Goal: Task Accomplishment & Management: Use online tool/utility

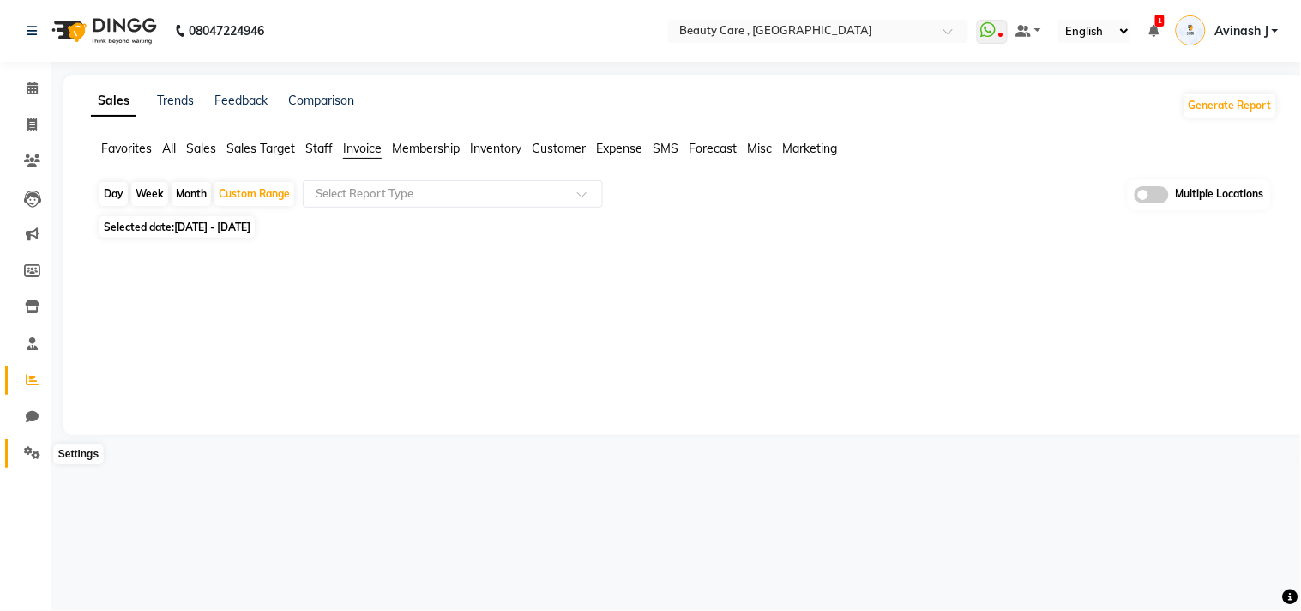
click at [31, 447] on icon at bounding box center [32, 452] width 16 height 13
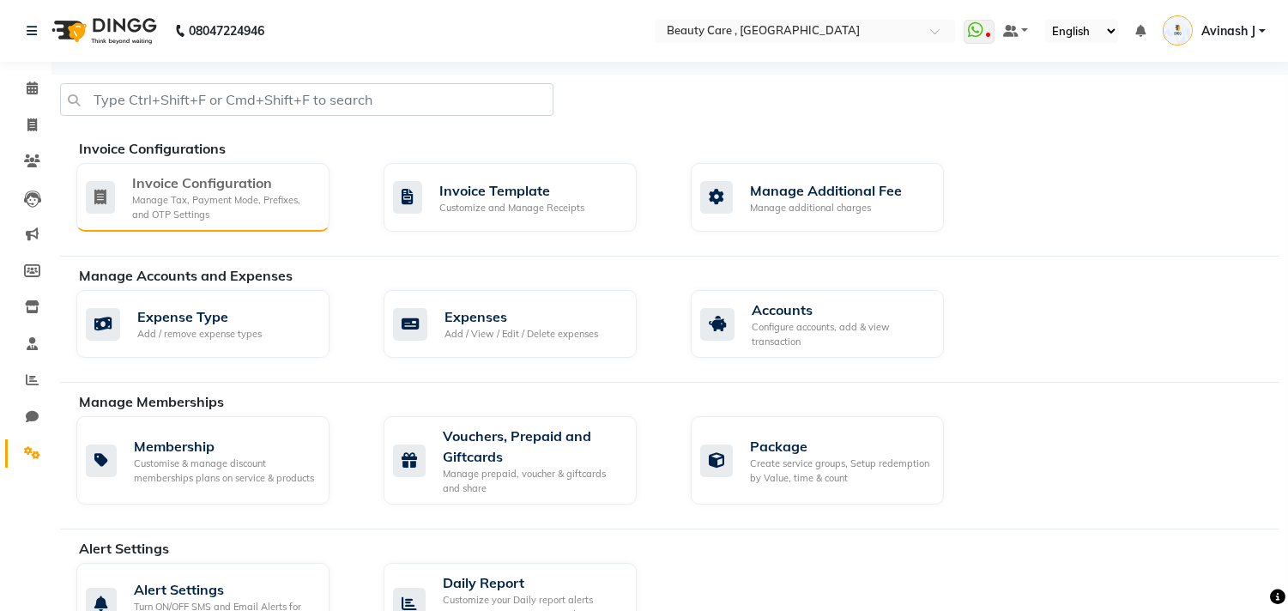
click at [172, 187] on div "Invoice Configuration" at bounding box center [224, 182] width 184 height 21
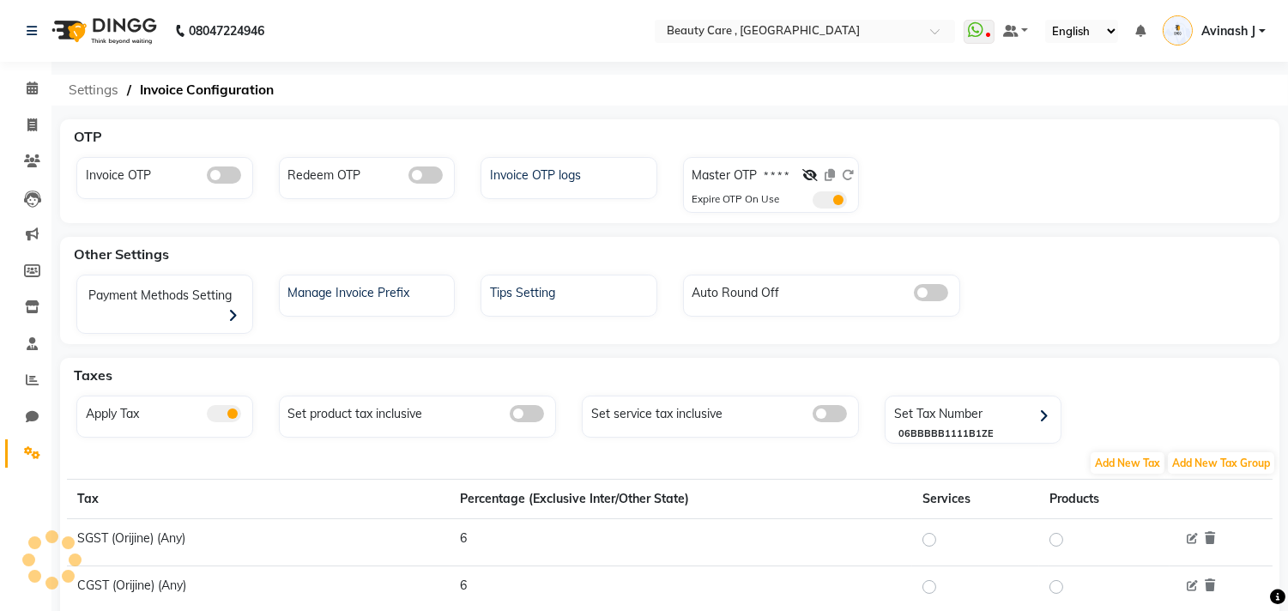
click at [106, 84] on span "Settings" at bounding box center [93, 90] width 67 height 31
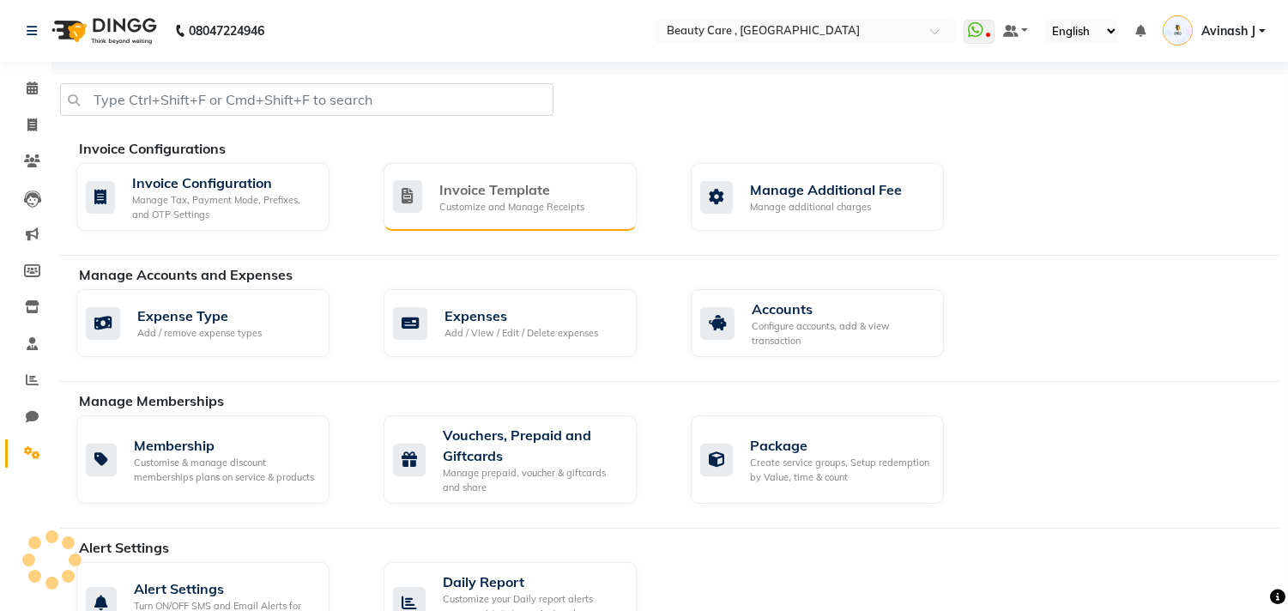
click at [420, 218] on div "Invoice Template Customize and Manage Receipts" at bounding box center [509, 197] width 253 height 68
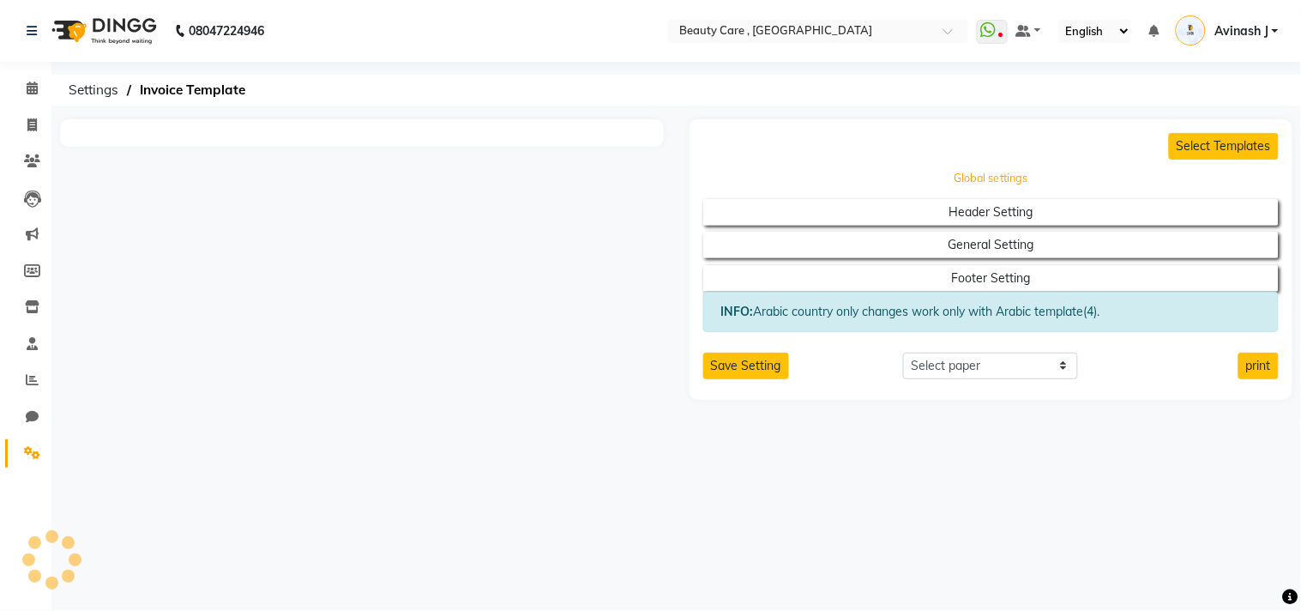
click at [965, 184] on button "Global settings" at bounding box center [991, 179] width 518 height 24
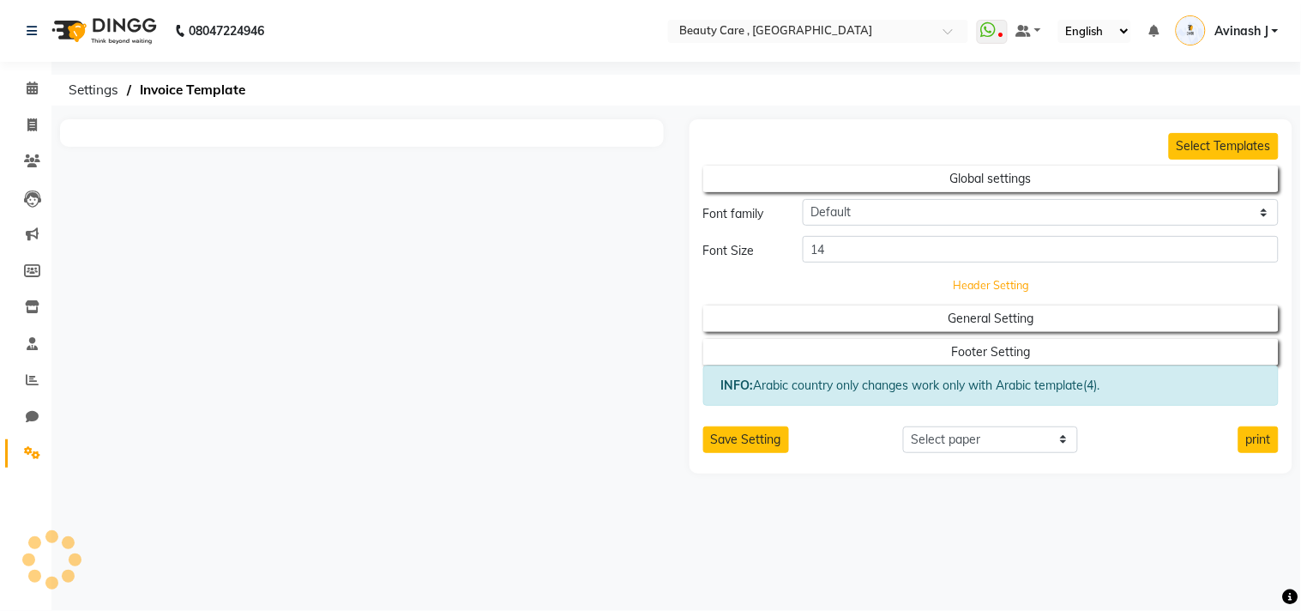
click at [961, 289] on button "Header Setting" at bounding box center [991, 286] width 518 height 24
select select "end"
select select "L"
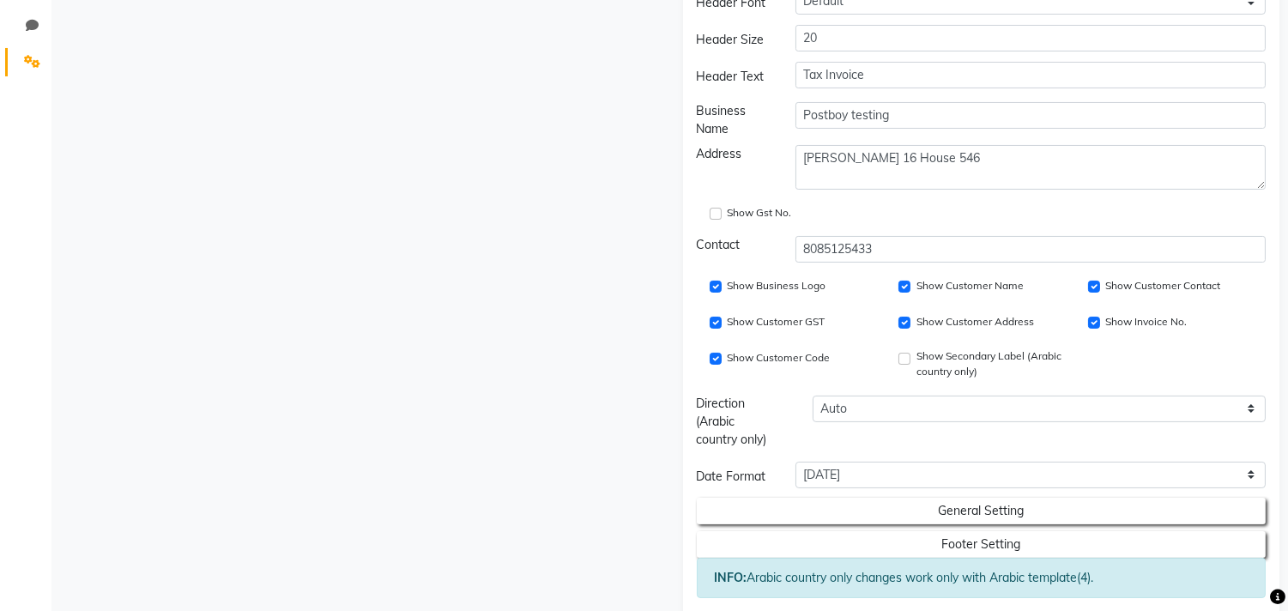
scroll to position [422, 0]
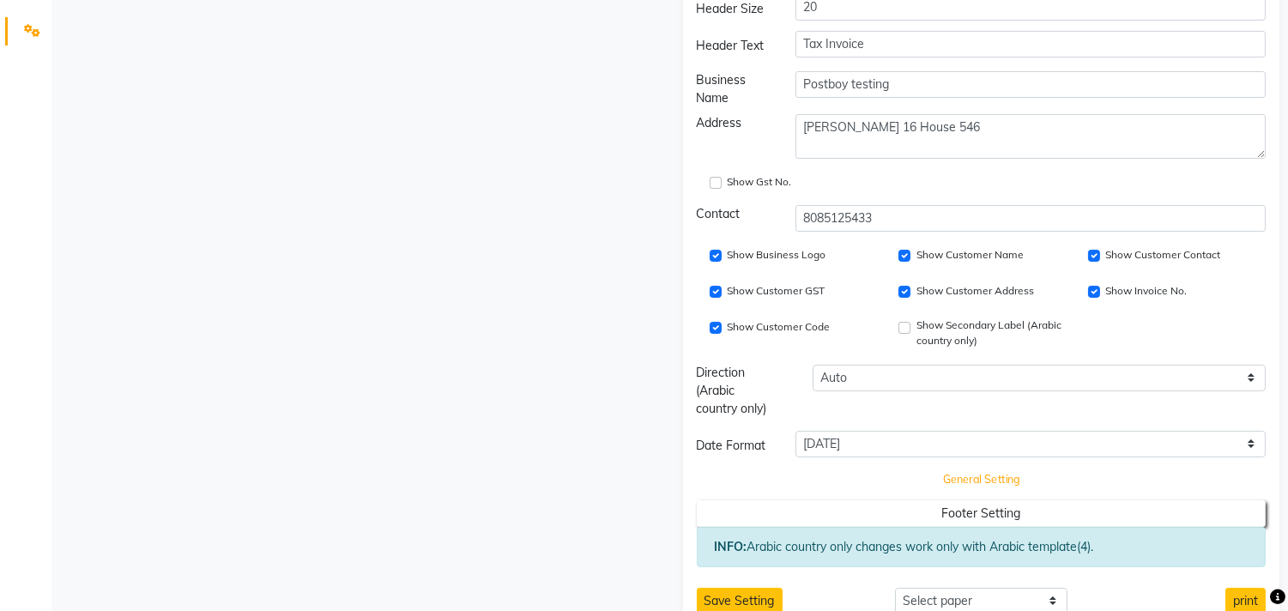
click at [877, 485] on button "General Setting" at bounding box center [981, 480] width 512 height 24
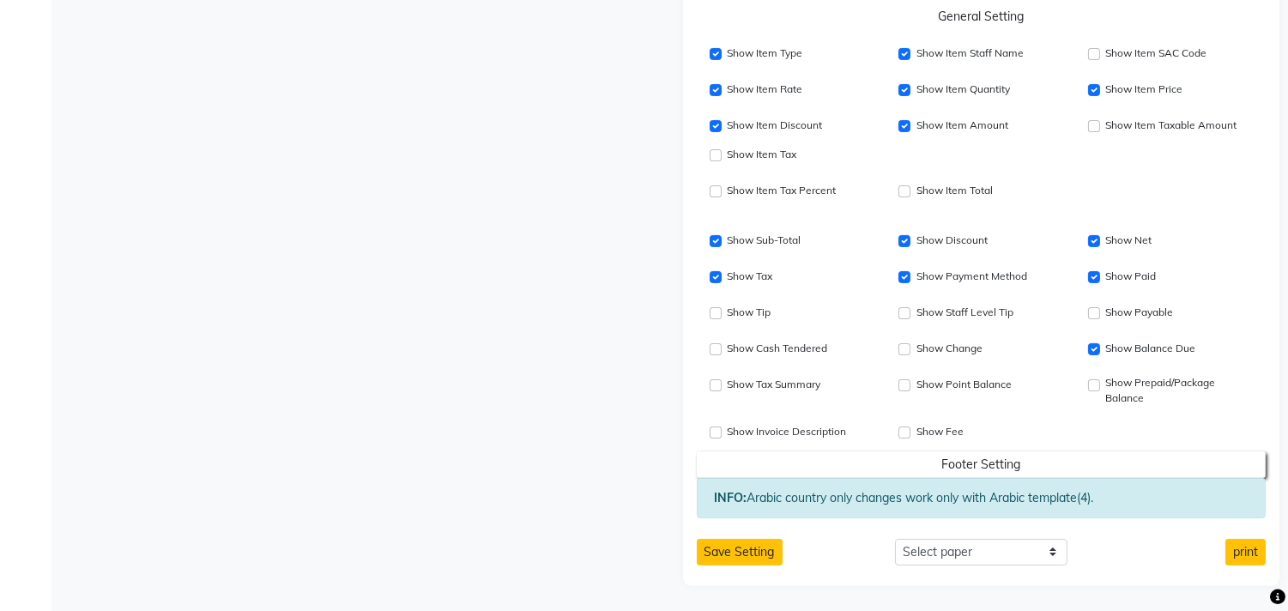
scroll to position [0, 0]
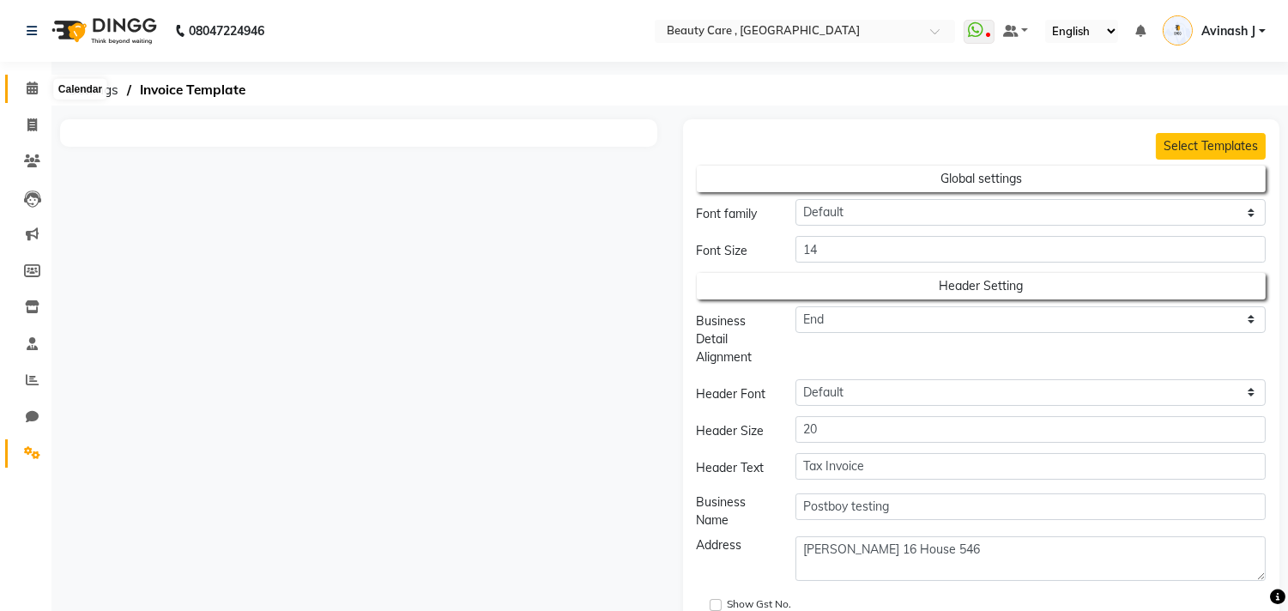
click at [24, 87] on span at bounding box center [32, 89] width 30 height 20
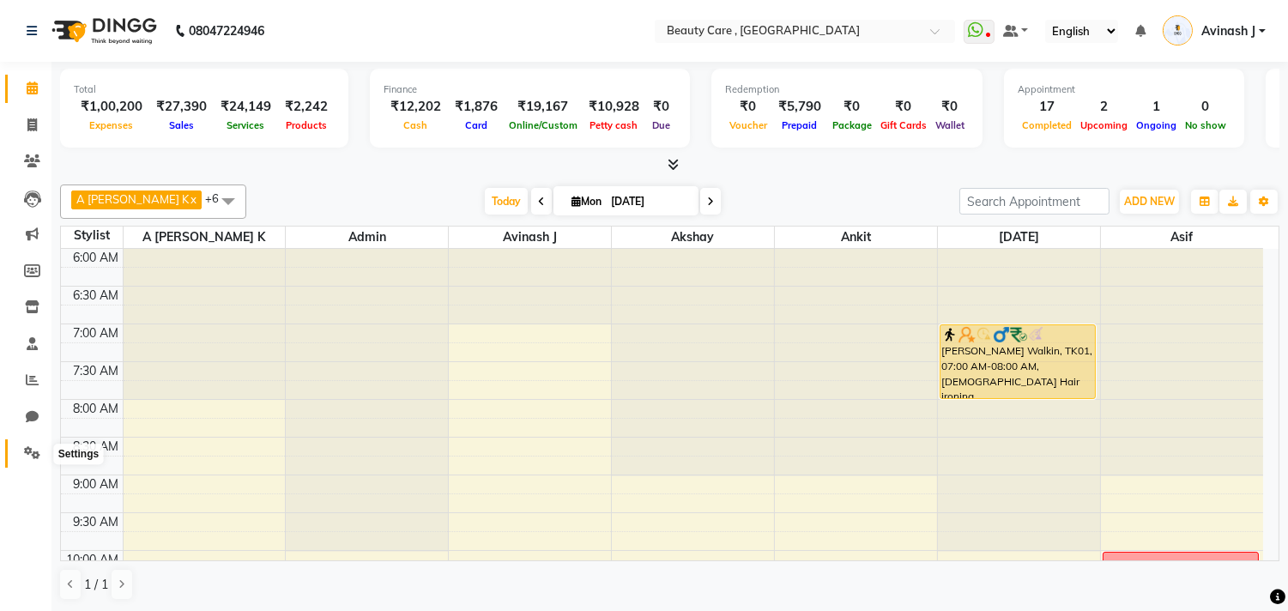
click at [27, 444] on span at bounding box center [32, 454] width 30 height 20
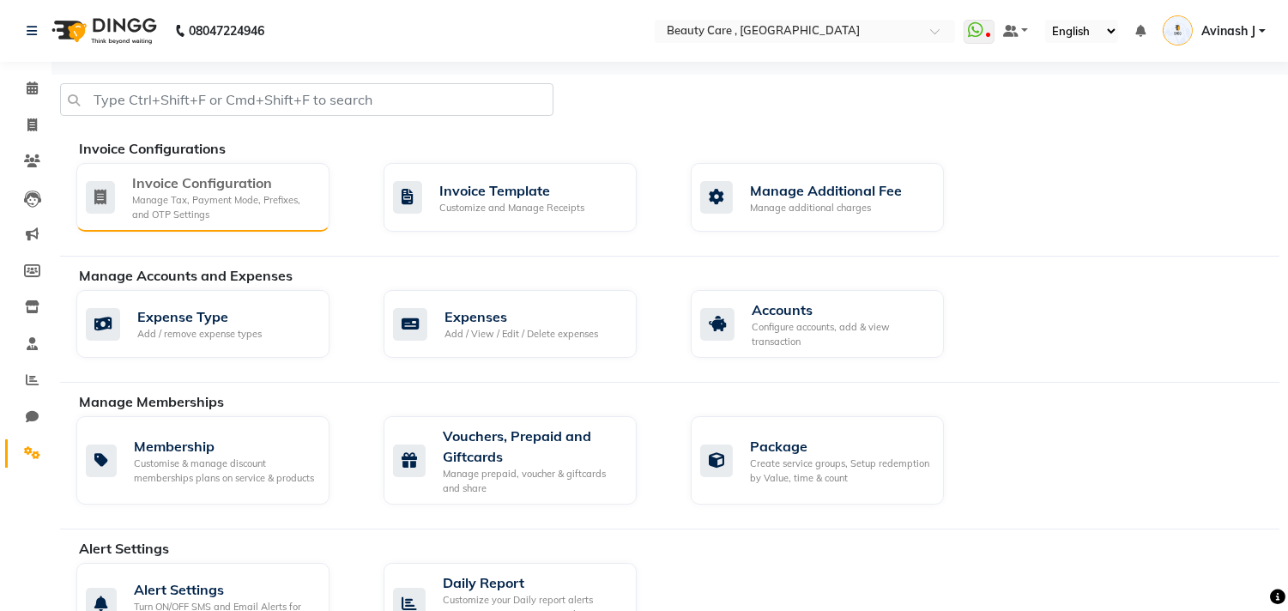
click at [175, 220] on div "Manage Tax, Payment Mode, Prefixes, and OTP Settings" at bounding box center [224, 207] width 184 height 28
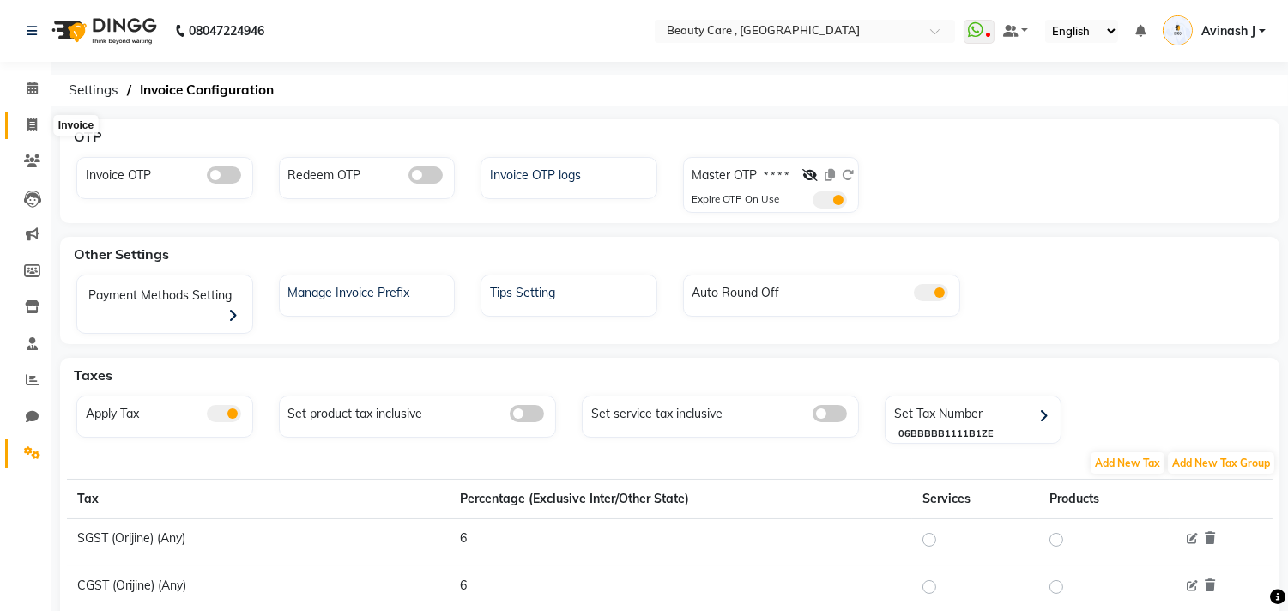
click at [32, 118] on icon at bounding box center [31, 124] width 9 height 13
select select "service"
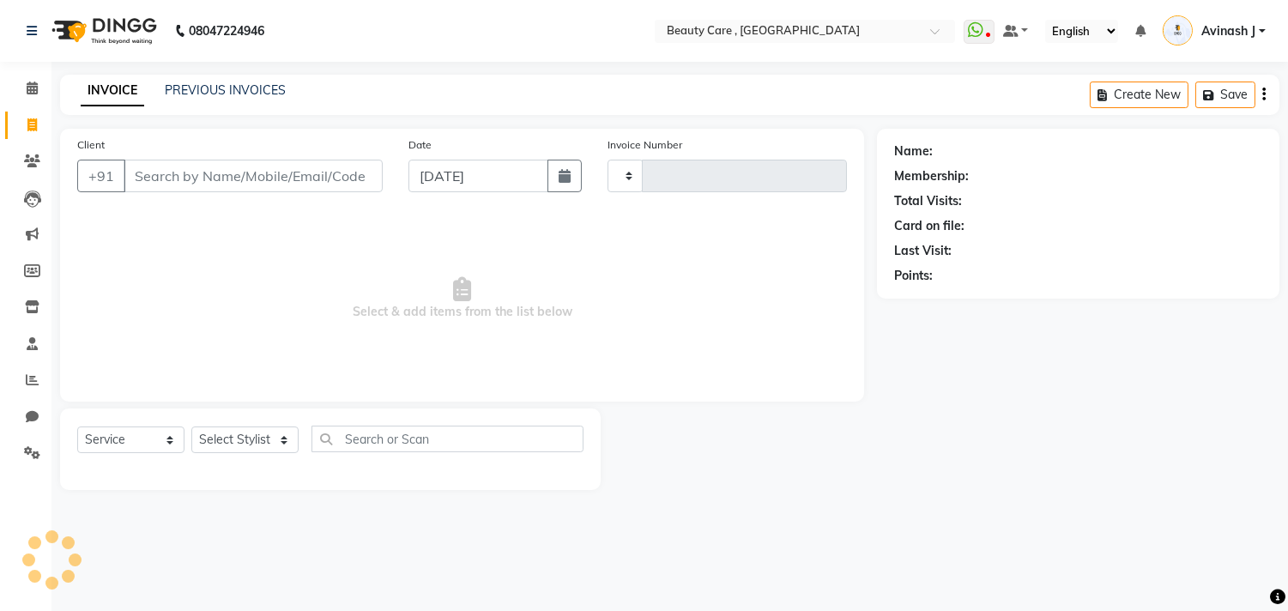
type input "2740"
select select "5646"
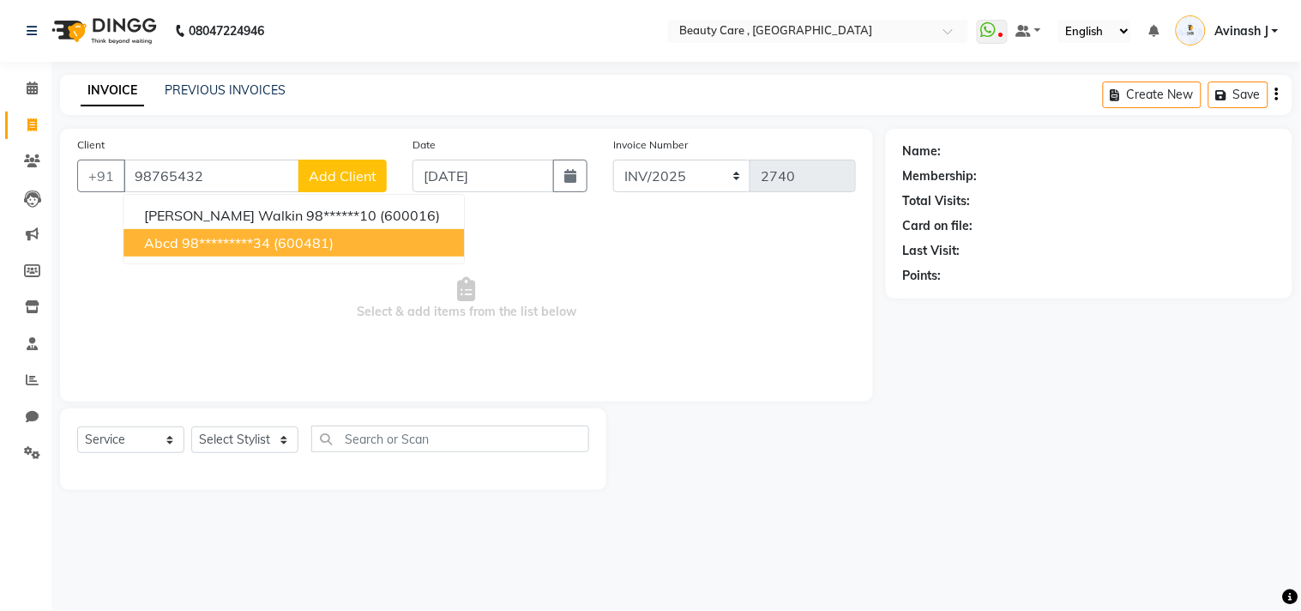
click at [208, 234] on ngb-highlight "98*********34" at bounding box center [226, 242] width 88 height 17
type input "98*********34"
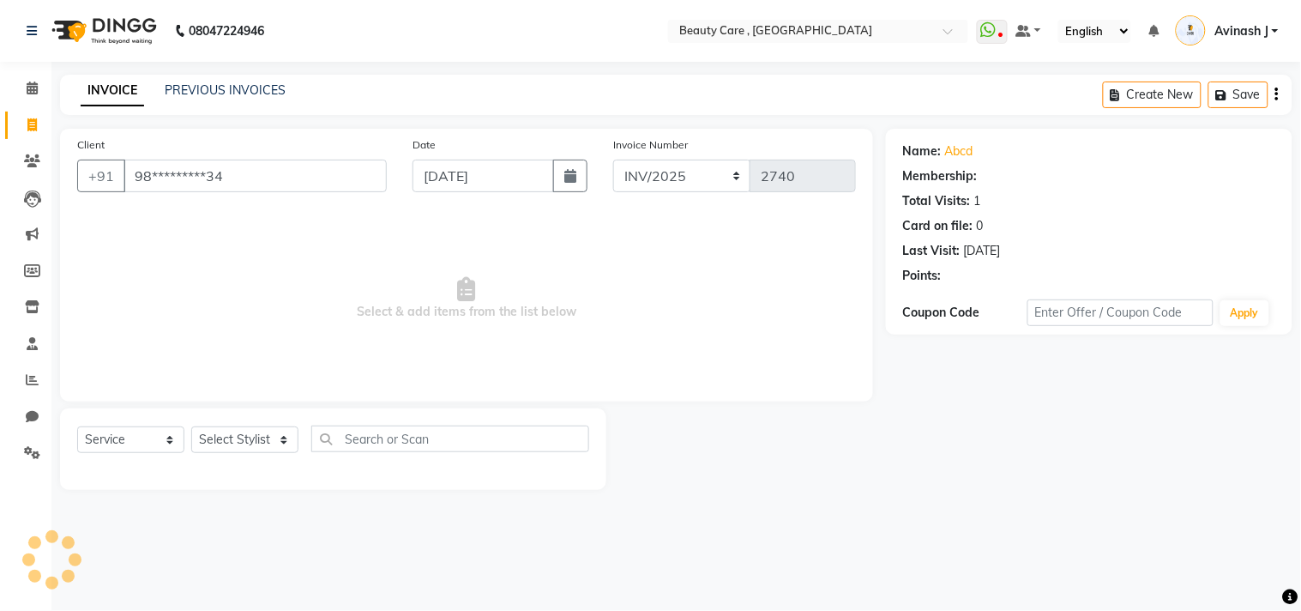
select select "2: Object"
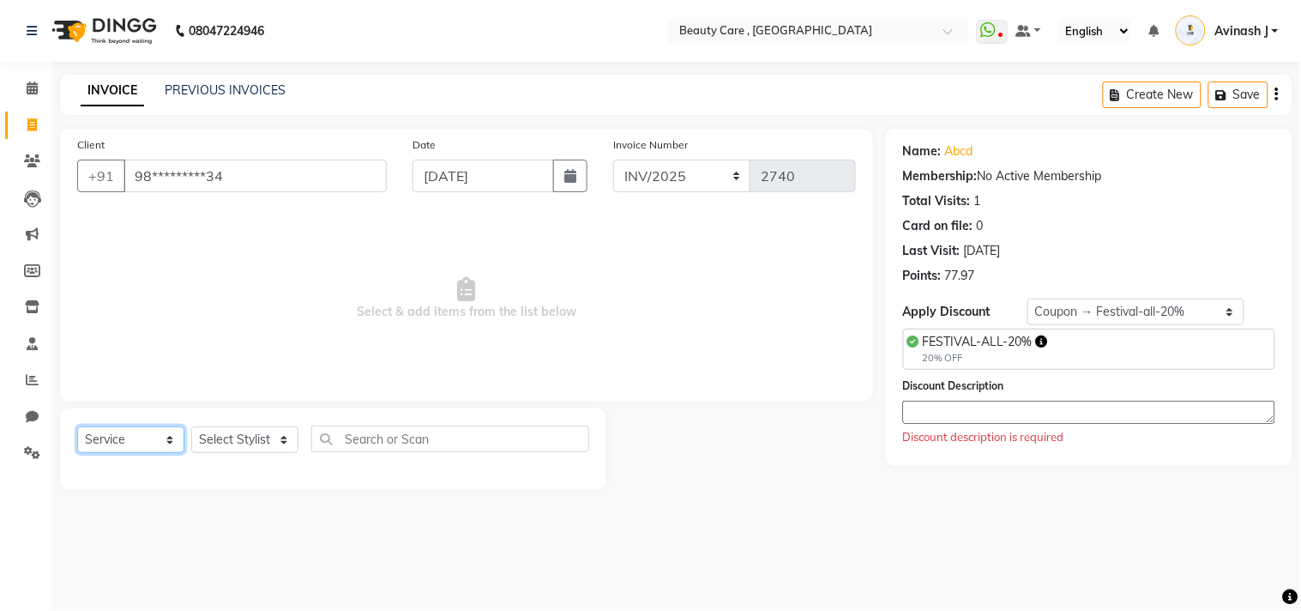
click at [118, 430] on select "Select Service Product Membership Package Voucher Prepaid Gift Card" at bounding box center [130, 439] width 107 height 27
select select "G"
click at [77, 427] on select "Select Service Product Membership Package Voucher Prepaid Gift Card" at bounding box center [130, 439] width 107 height 27
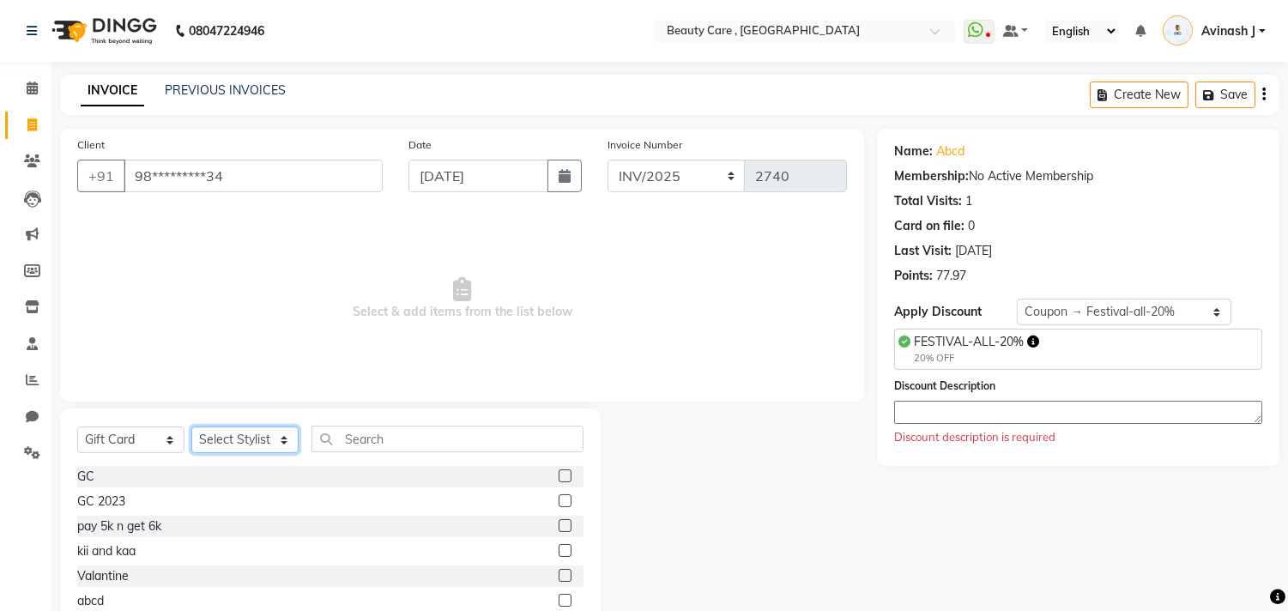
click at [213, 429] on select "Select Stylist Admin A [PERSON_NAME] K Akshay Ankit [PERSON_NAME] April [PERSON…" at bounding box center [244, 439] width 107 height 27
select select "86533"
click at [191, 427] on select "Select Stylist Admin A [PERSON_NAME] K Akshay Ankit [PERSON_NAME] April [PERSON…" at bounding box center [244, 439] width 107 height 27
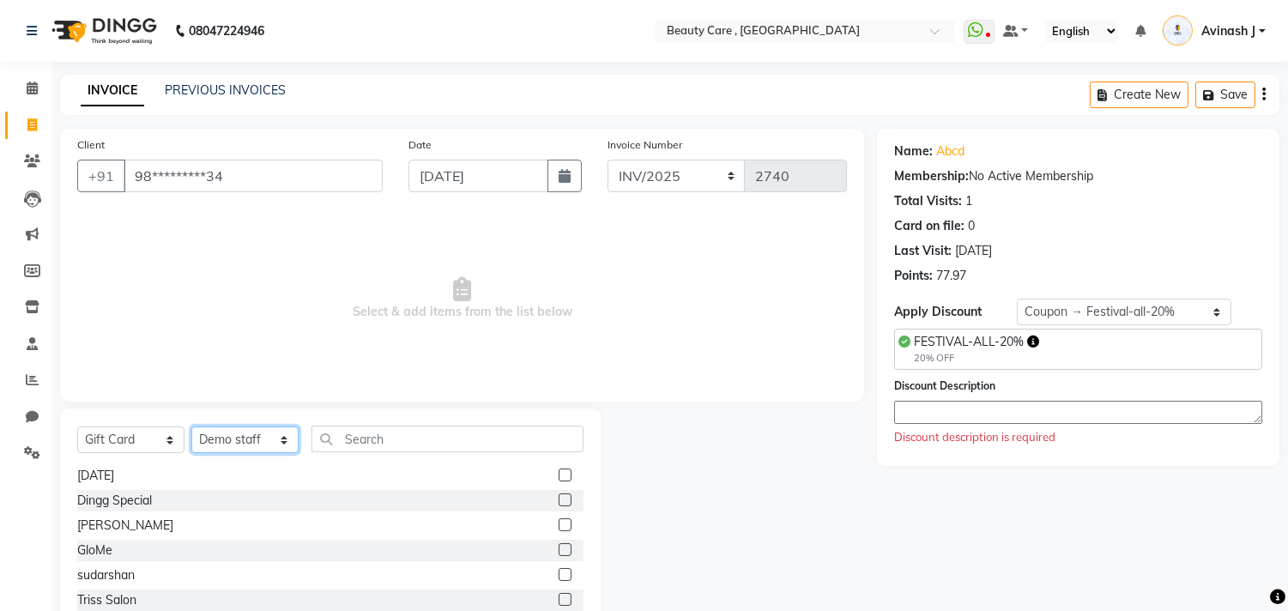
scroll to position [103, 0]
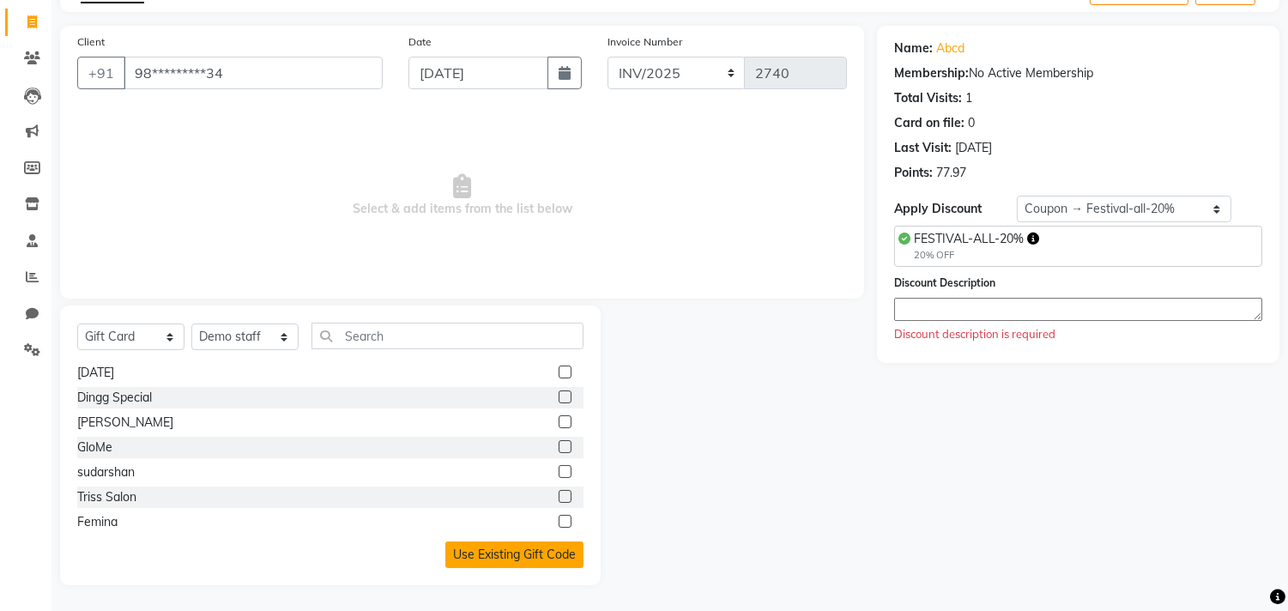
click at [489, 560] on button "Use Existing Gift Code" at bounding box center [514, 554] width 138 height 27
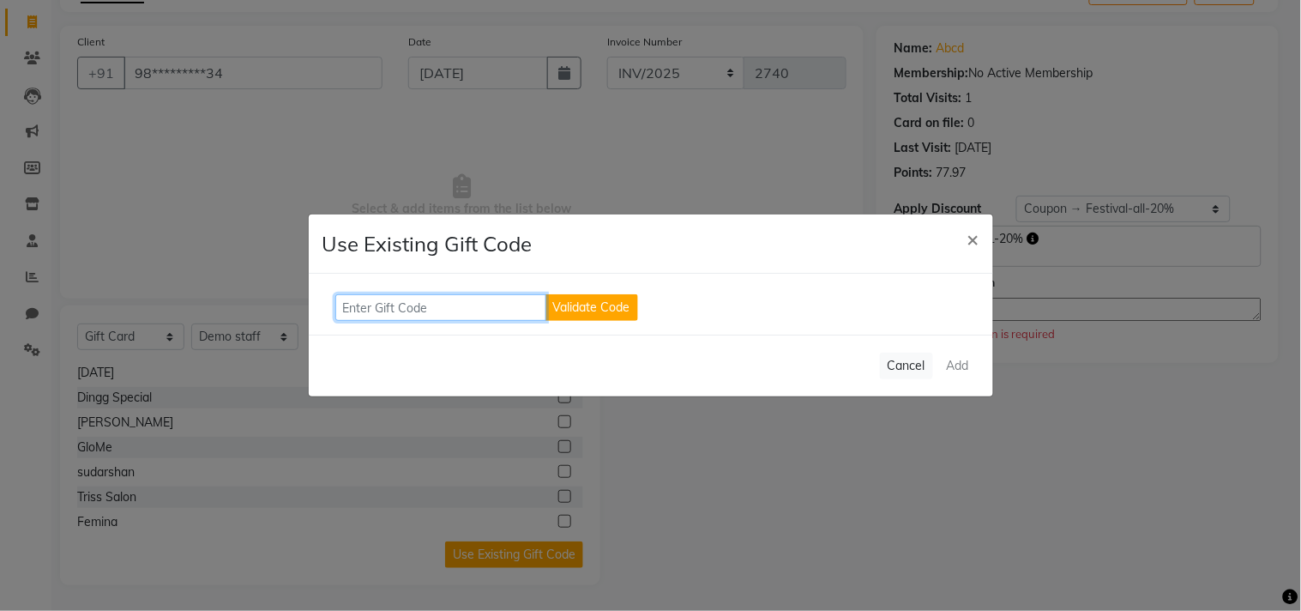
click at [409, 311] on input "text" at bounding box center [440, 307] width 211 height 27
type input "111DDSDD"
click at [552, 303] on button "Validate Code" at bounding box center [592, 307] width 93 height 27
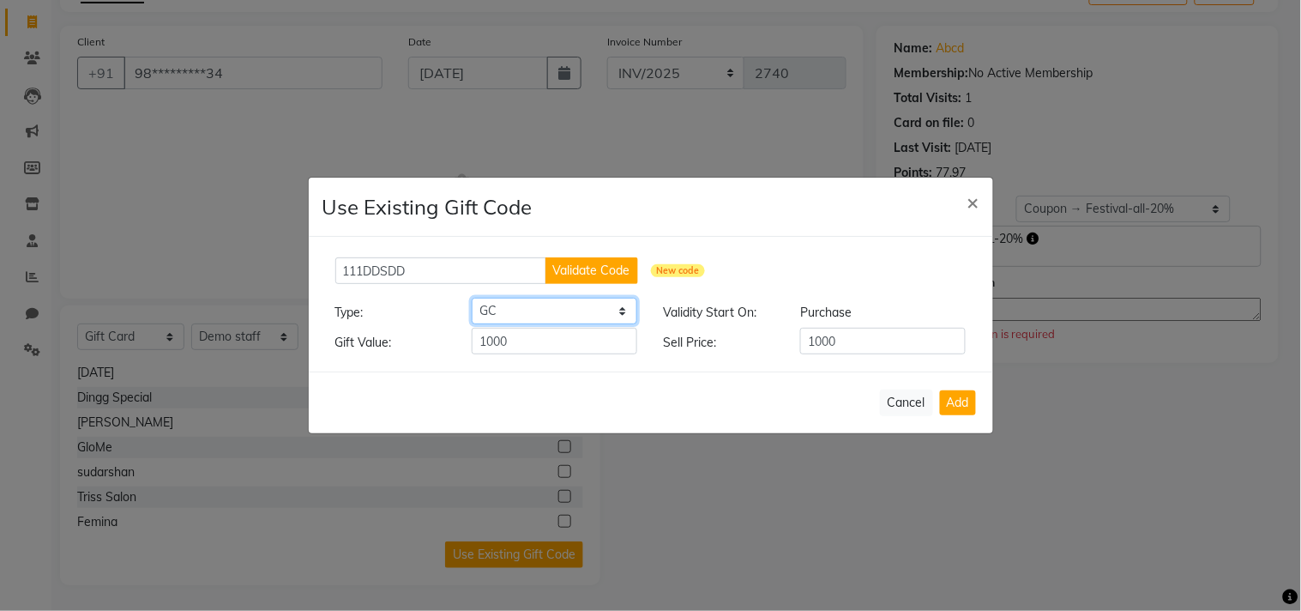
click at [576, 301] on select "Select GC GC 2023 pay 5k n get 6k kii and kaa Valantine abcd RYL Gift card Kare…" at bounding box center [555, 311] width 166 height 27
select select "7783"
click at [472, 298] on select "Select GC GC 2023 pay 5k n get 6k kii and kaa Valantine abcd RYL Gift card Kare…" at bounding box center [555, 311] width 166 height 27
type input "300"
type input "200"
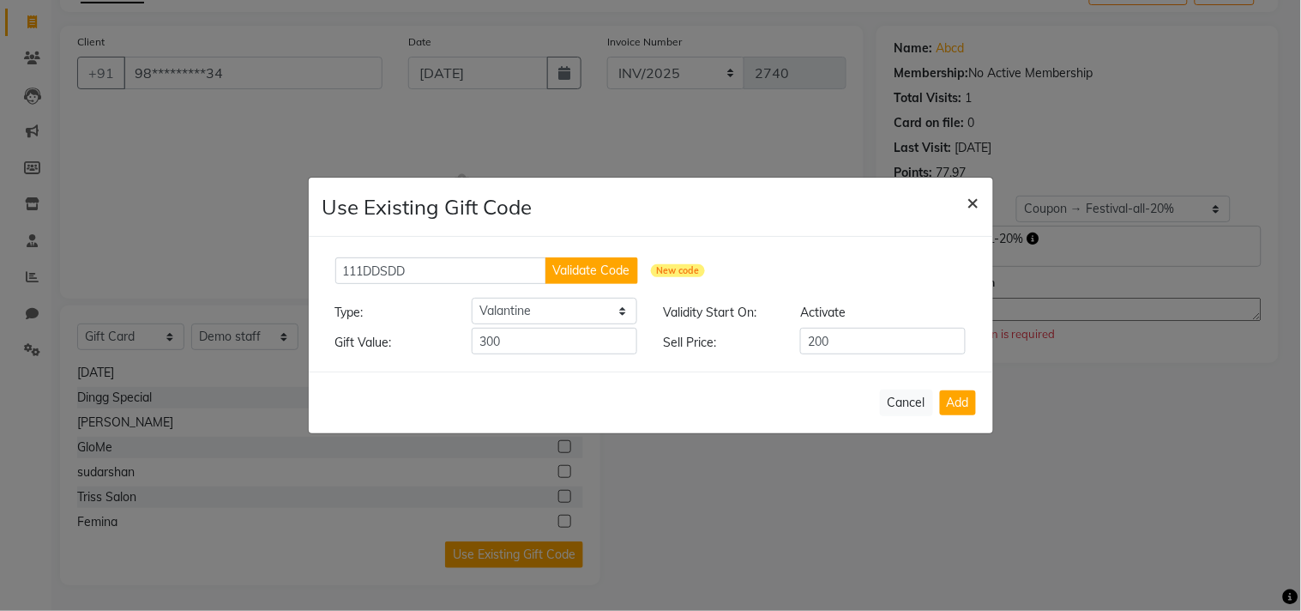
click at [969, 196] on span "×" at bounding box center [974, 202] width 12 height 26
